Goal: Information Seeking & Learning: Check status

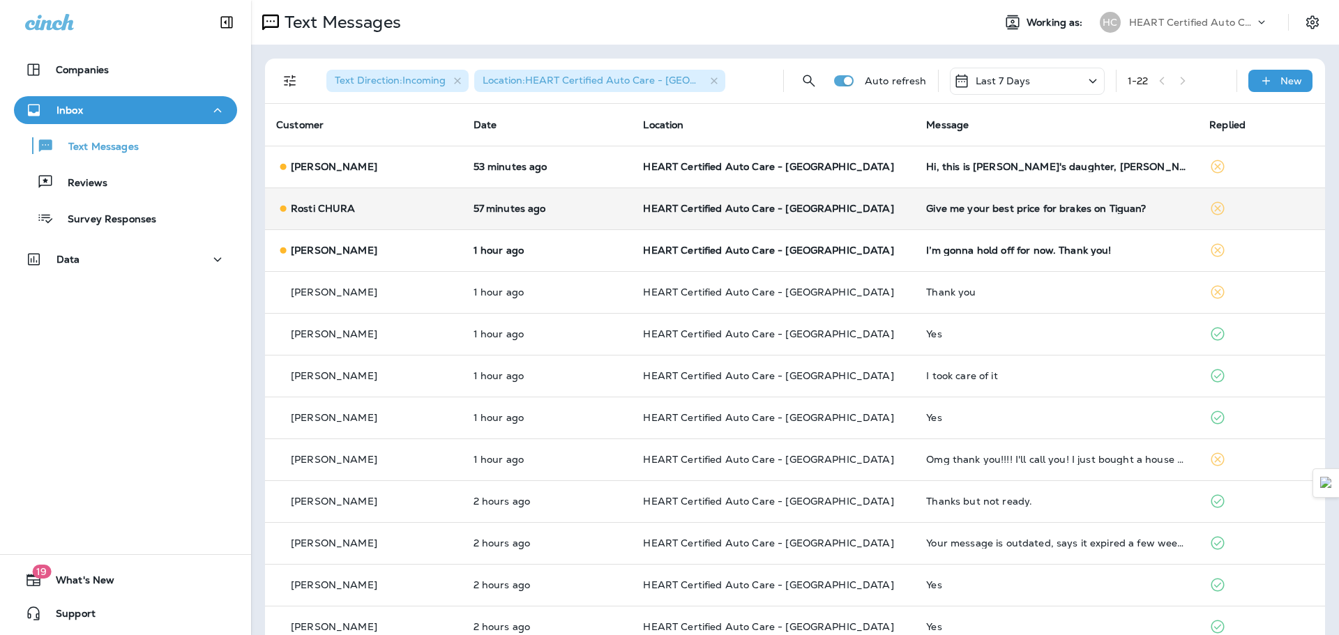
click at [895, 191] on td "HEART Certified Auto Care - [GEOGRAPHIC_DATA]" at bounding box center [773, 209] width 283 height 42
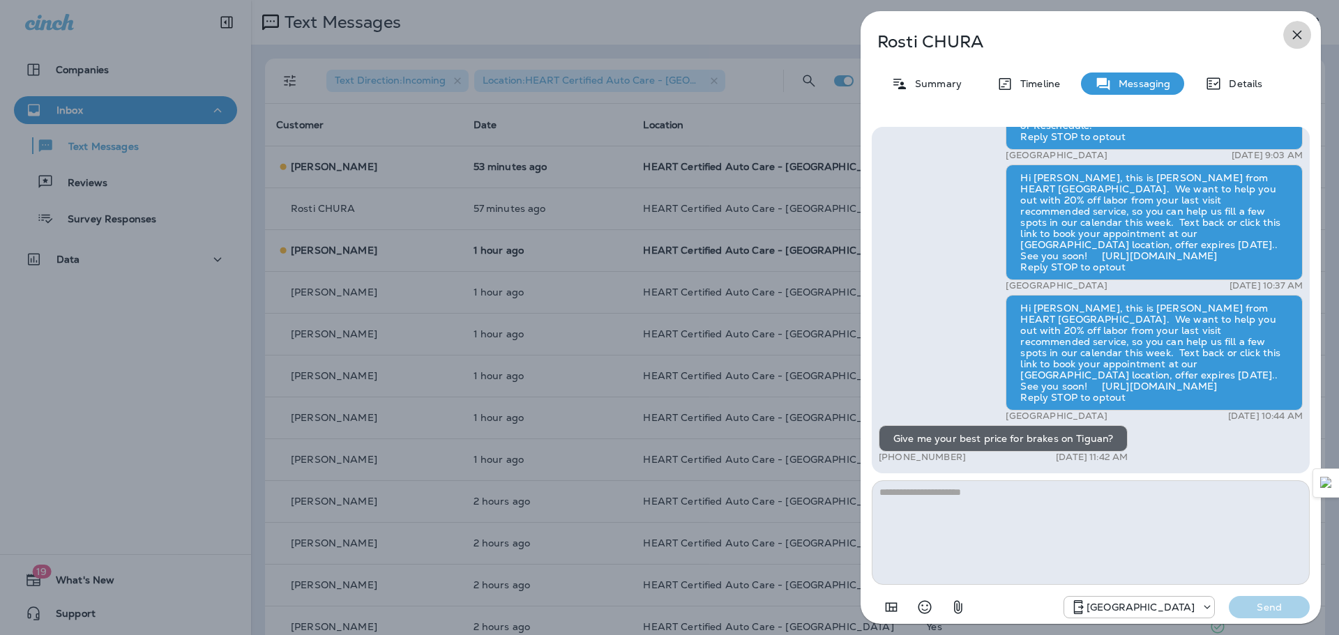
click at [1300, 36] on icon "button" at bounding box center [1297, 35] width 17 height 17
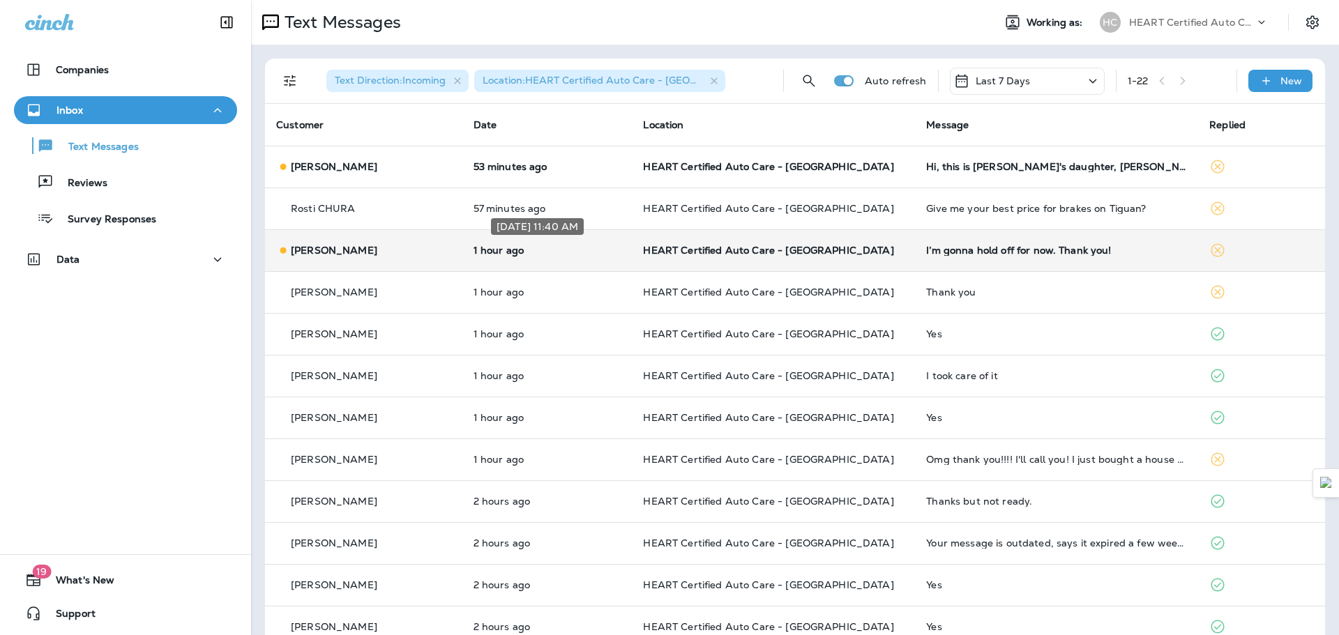
click at [534, 251] on p "1 hour ago" at bounding box center [548, 250] width 148 height 11
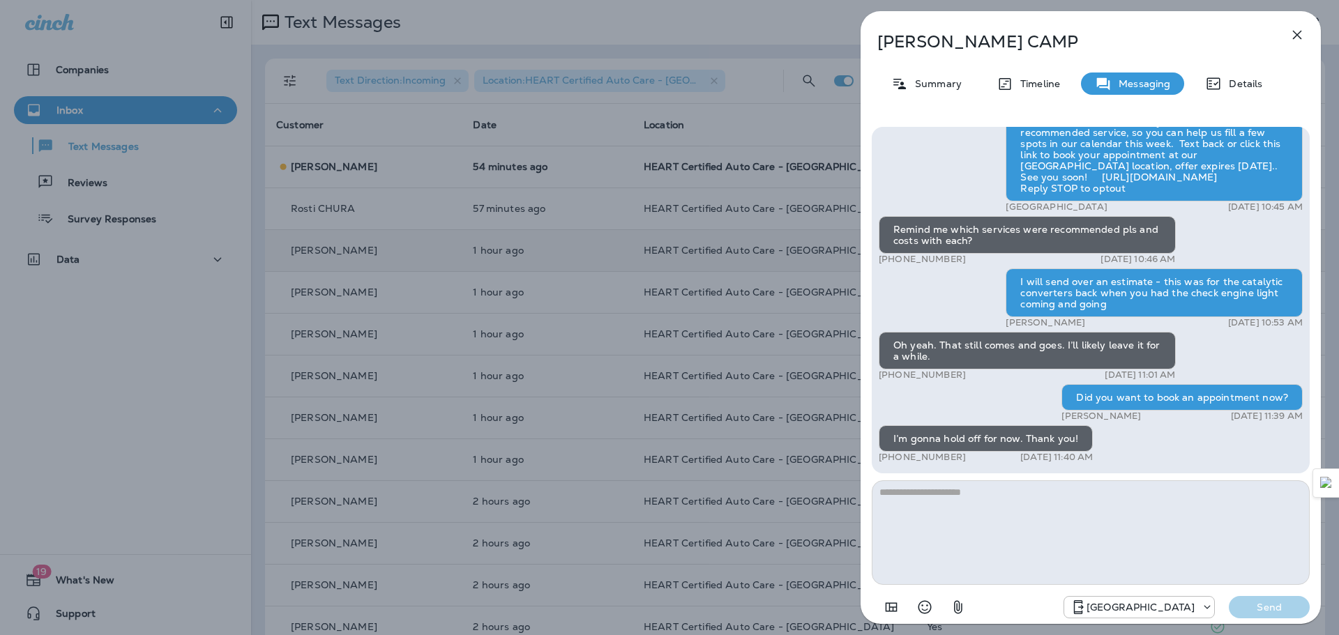
click at [1294, 31] on icon "button" at bounding box center [1297, 35] width 9 height 9
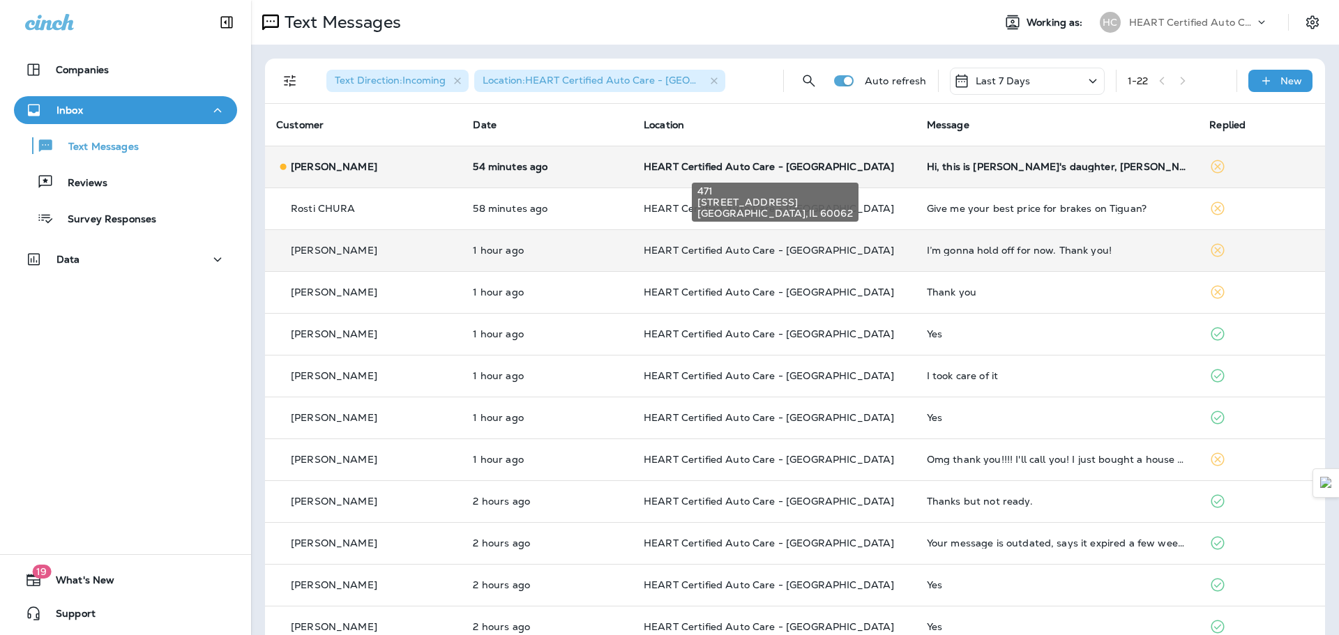
click at [836, 166] on span "HEART Certified Auto Care - [GEOGRAPHIC_DATA]" at bounding box center [769, 166] width 250 height 13
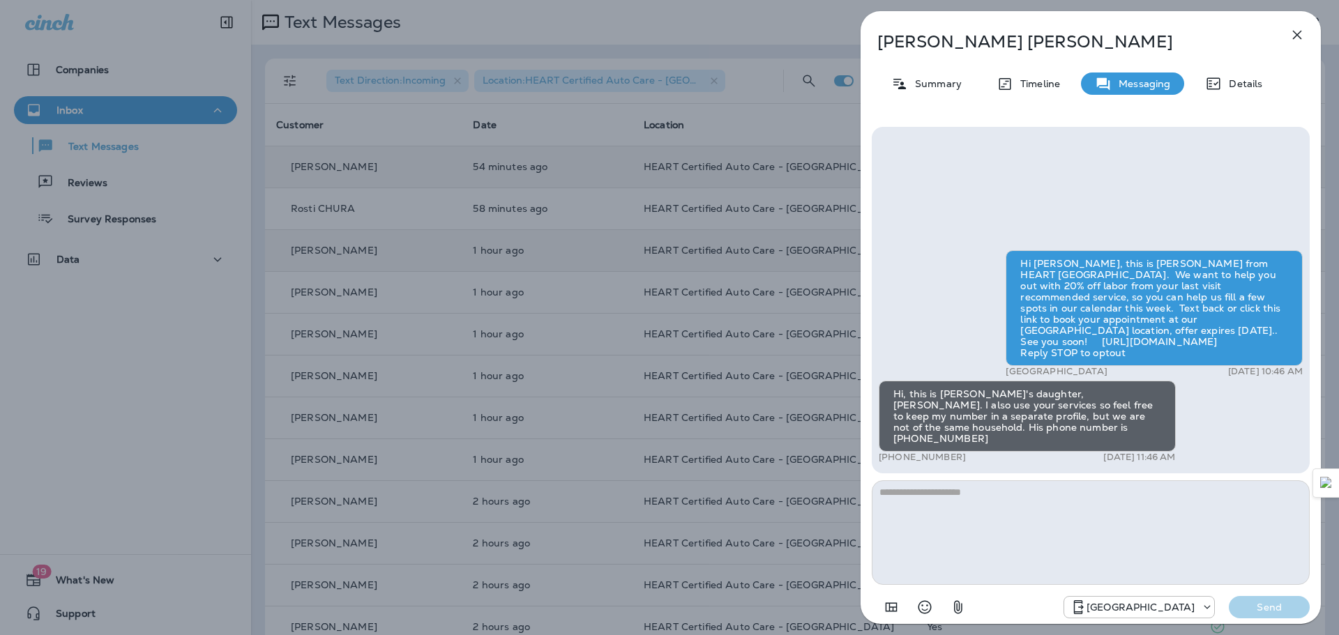
click at [1299, 35] on icon "button" at bounding box center [1297, 35] width 17 height 17
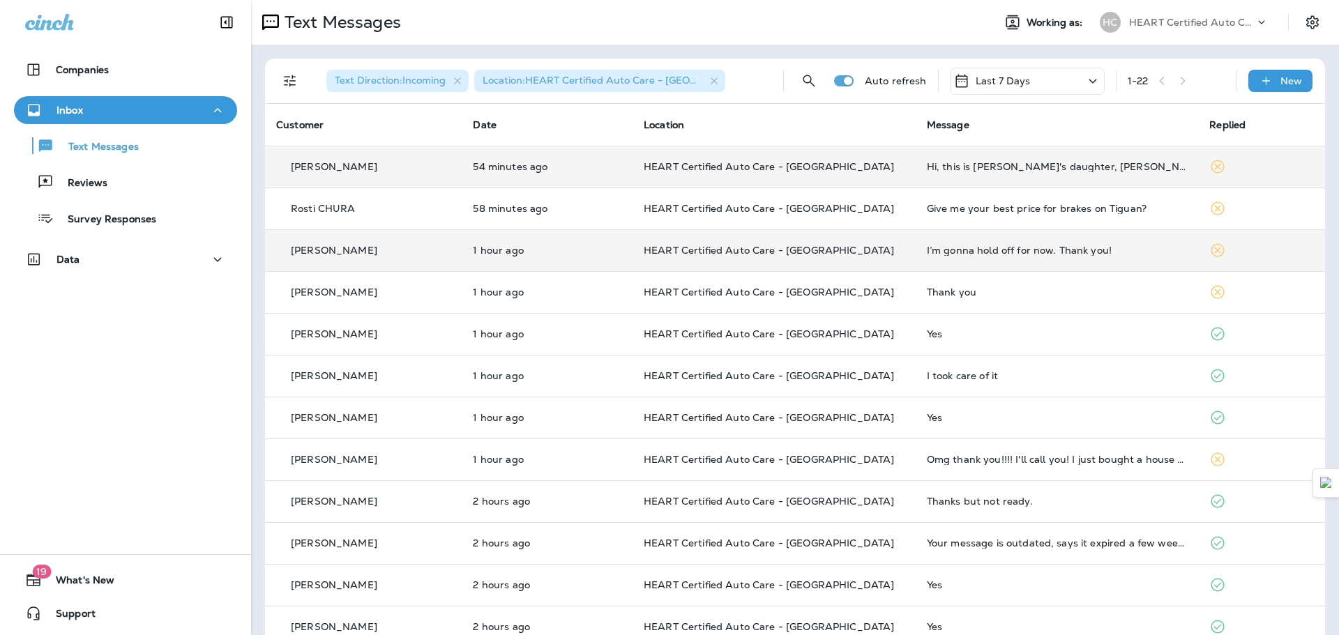
click at [750, 132] on th "Location" at bounding box center [774, 125] width 283 height 42
